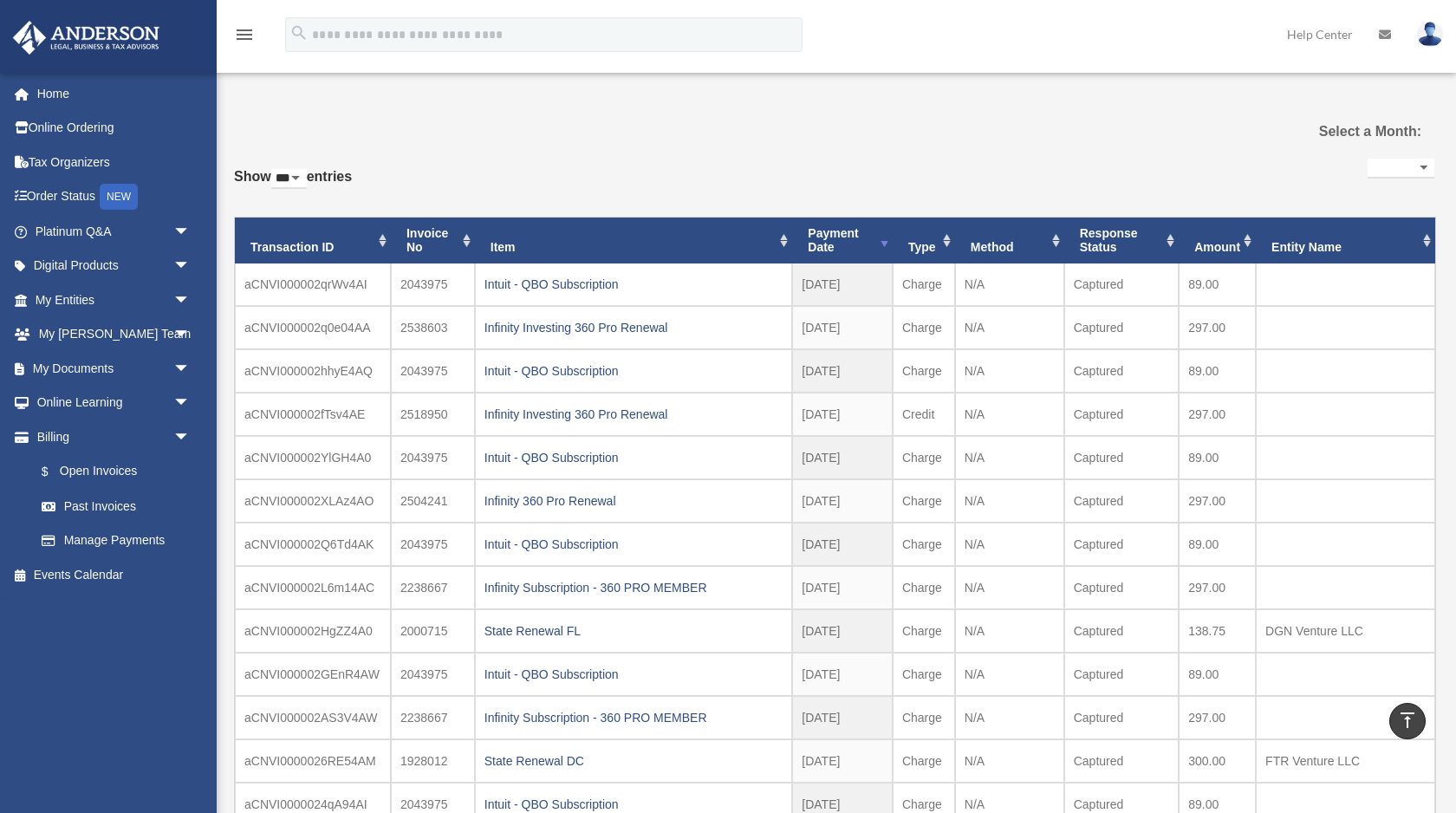
select select "***"
select select
click at [86, 84] on link "Home" at bounding box center [114, 93] width 204 height 34
